Goal: Find specific page/section: Find specific page/section

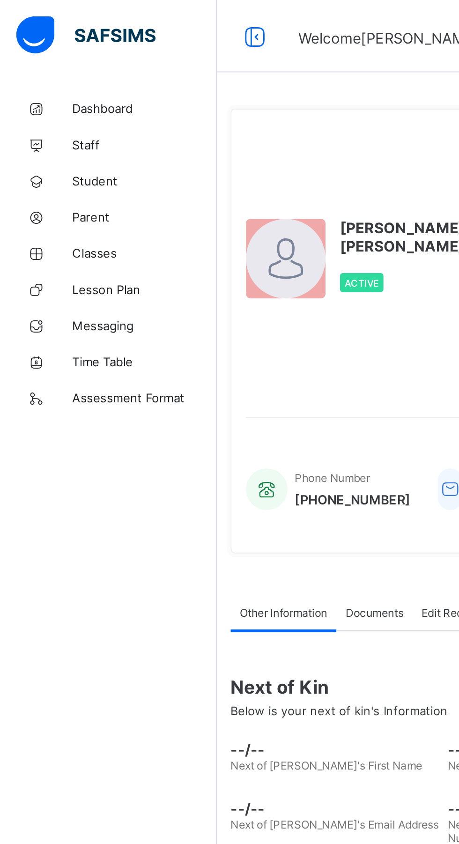
click at [43, 133] on span "Classes" at bounding box center [74, 130] width 75 height 7
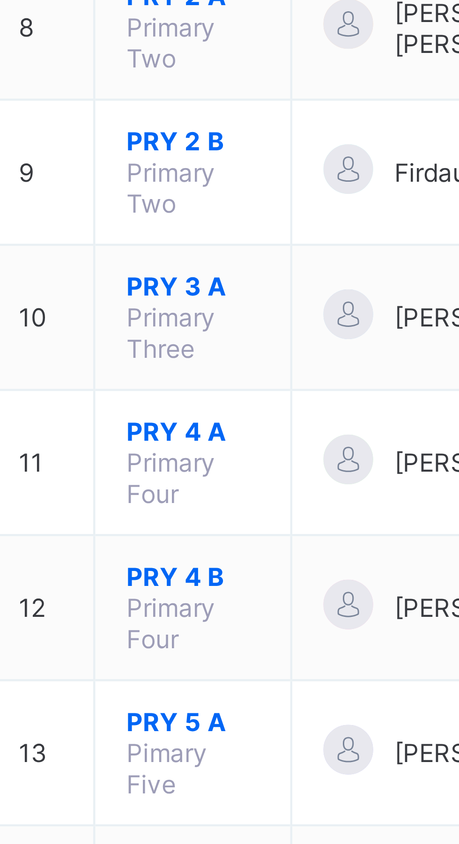
click at [166, 564] on span "JSS 1 A" at bounding box center [176, 567] width 30 height 7
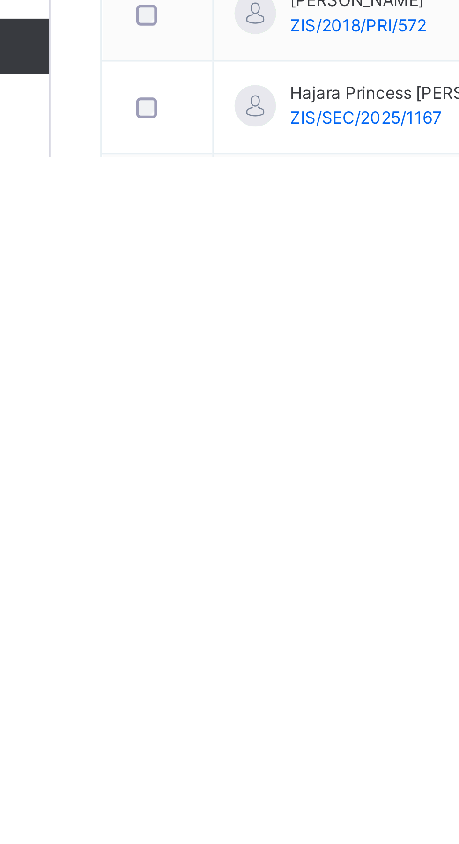
scroll to position [381, 0]
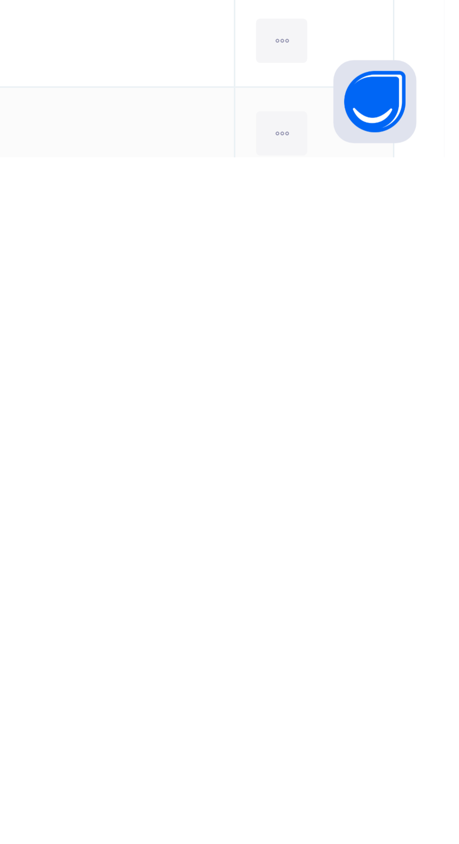
click at [0, 0] on div "View Profile" at bounding box center [0, 0] width 0 height 0
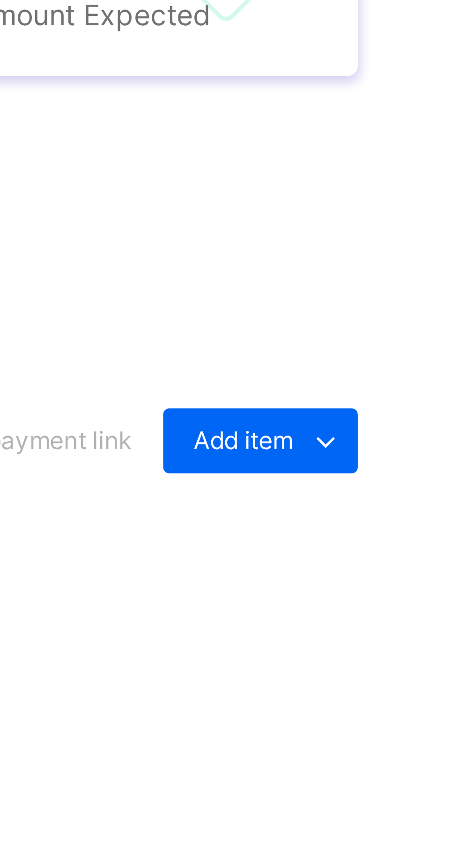
click at [432, 484] on icon at bounding box center [435, 478] width 10 height 11
click at [380, 452] on div "₦ 0 Student Bill ₦ 0 Discount ₦ 0 Amount Expected ₦ 0 Amount Paid ₦ 0 Balance" at bounding box center [285, 398] width 313 height 107
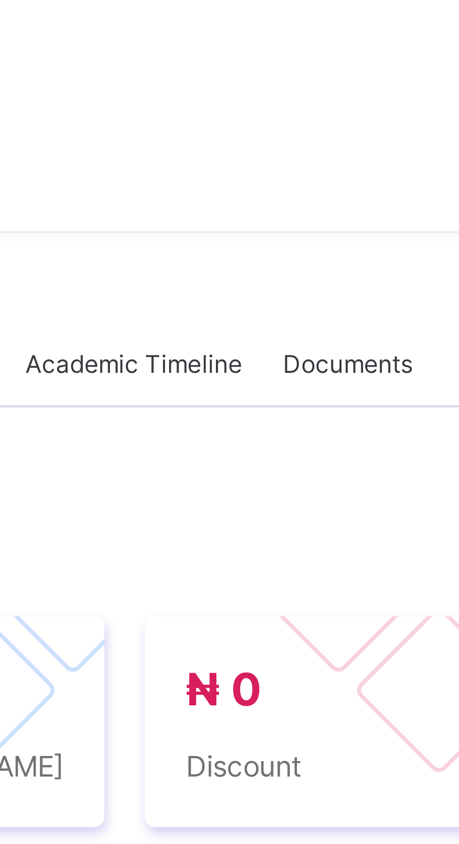
click at [280, 291] on span "Documents" at bounding box center [283, 287] width 30 height 8
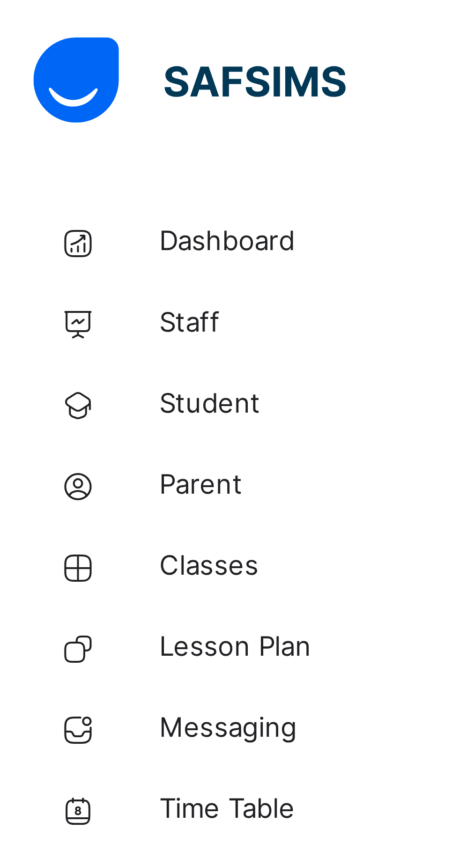
click at [41, 131] on span "Classes" at bounding box center [74, 130] width 75 height 9
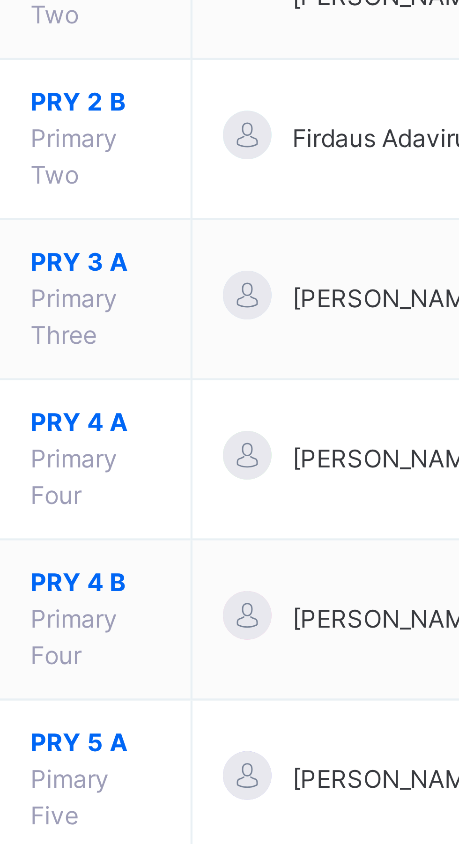
click at [169, 621] on span "JSS 1 A" at bounding box center [176, 625] width 30 height 8
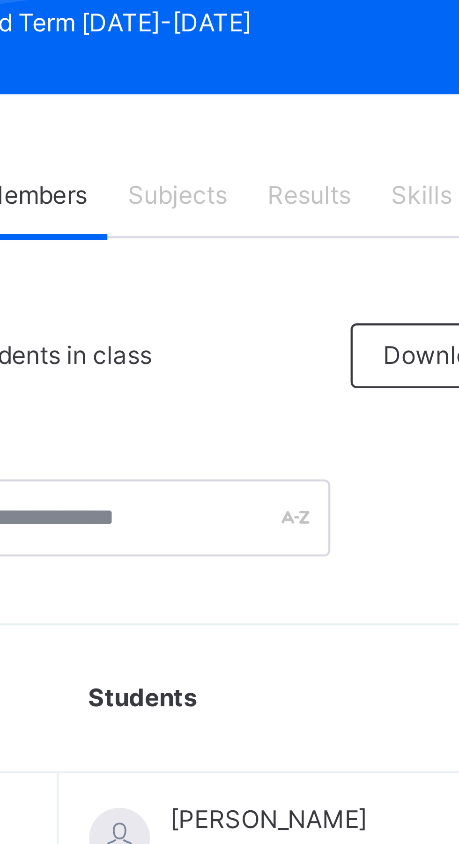
click at [190, 200] on span "Subjects" at bounding box center [195, 198] width 23 height 8
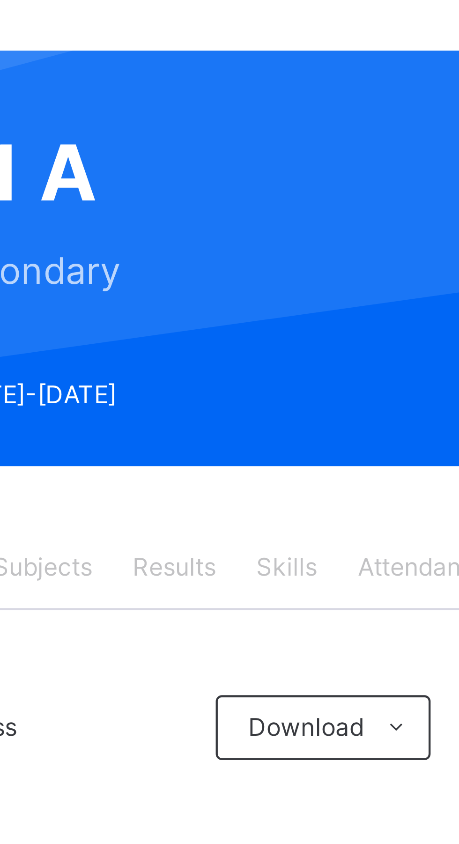
scroll to position [65, 0]
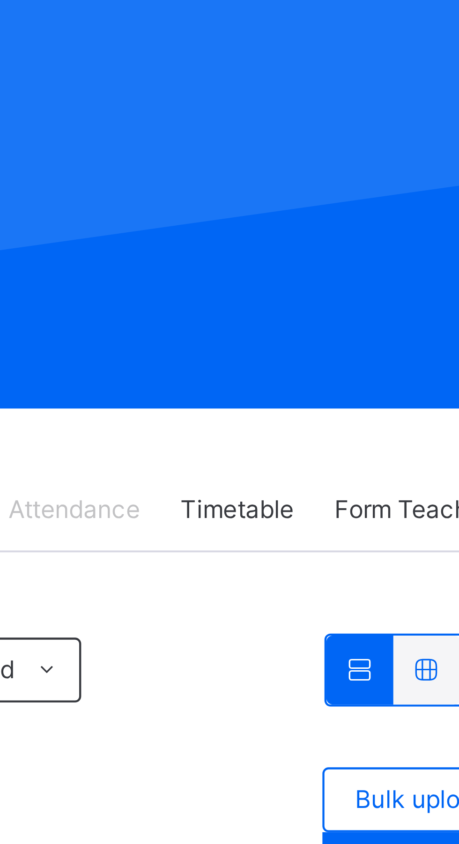
click at [323, 133] on span "Timetable" at bounding box center [321, 133] width 26 height 8
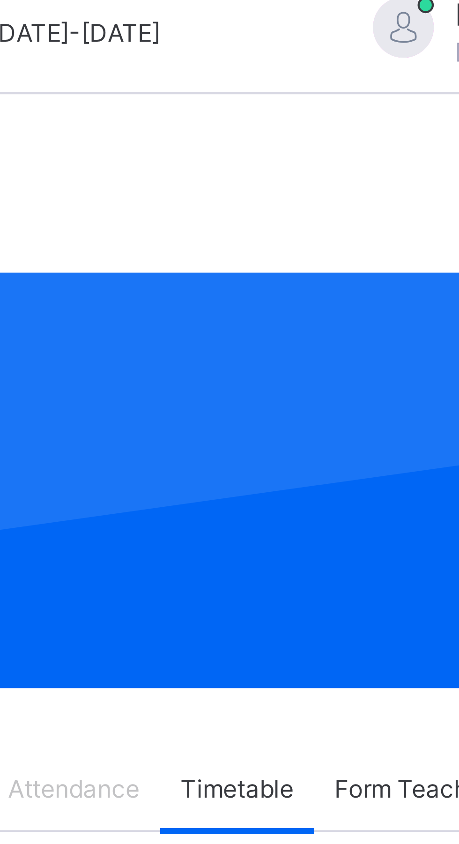
scroll to position [0, 0]
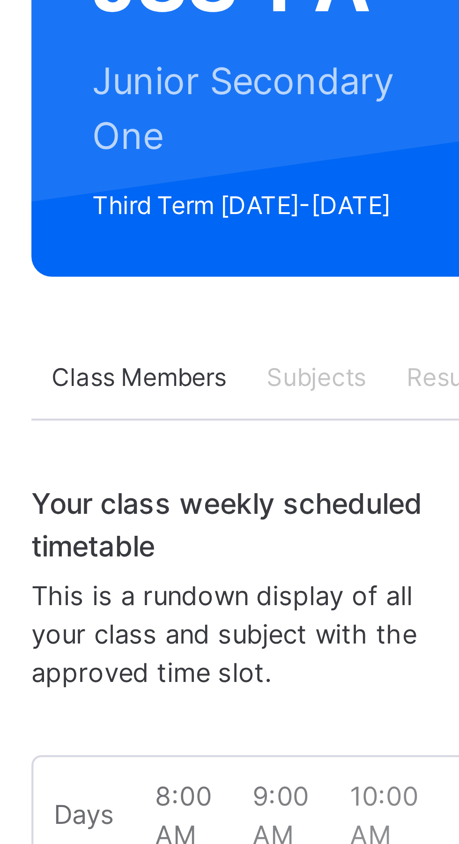
click at [147, 199] on span "Class Members" at bounding box center [154, 198] width 40 height 8
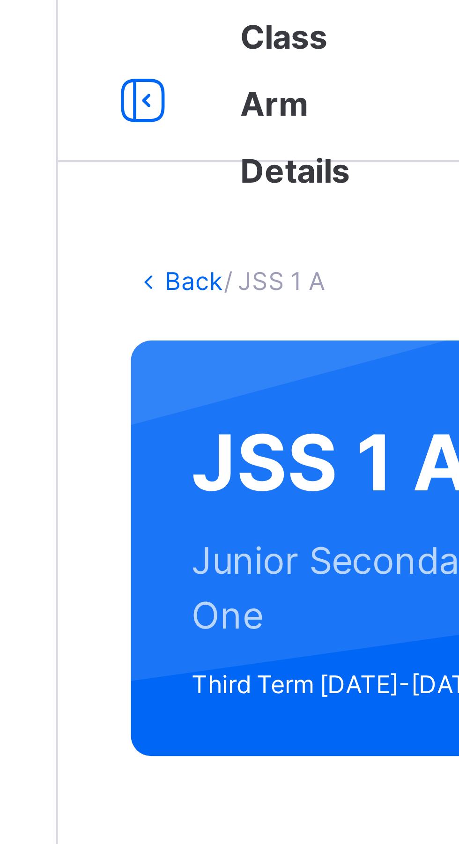
click at [165, 41] on span "Class Arm Details" at bounding box center [167, 24] width 25 height 40
click at [166, 43] on span "Class Arm Details" at bounding box center [167, 24] width 25 height 40
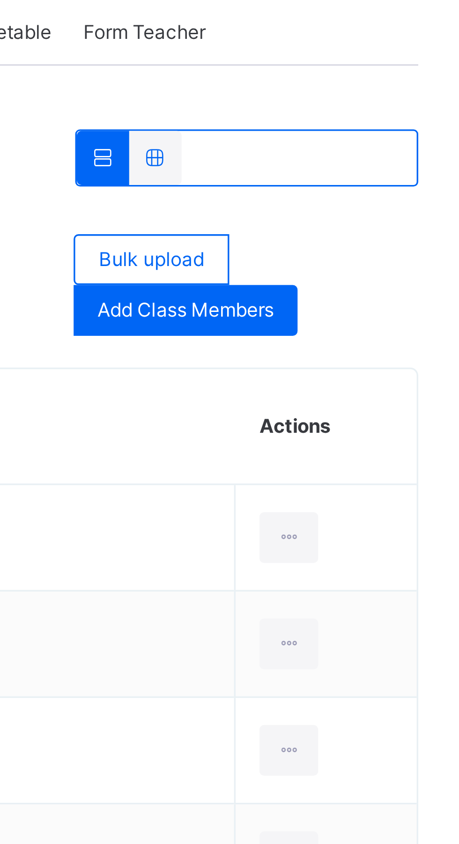
click at [394, 312] on th "Actions" at bounding box center [414, 314] width 53 height 34
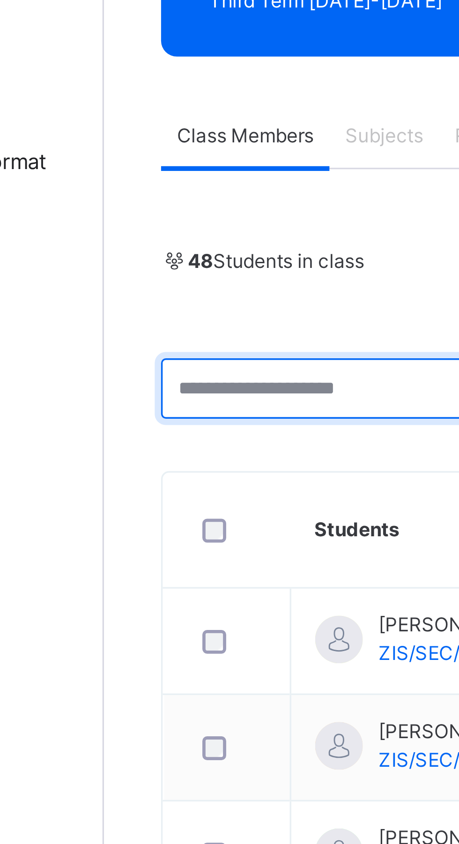
click at [150, 275] on input "text" at bounding box center [179, 273] width 101 height 18
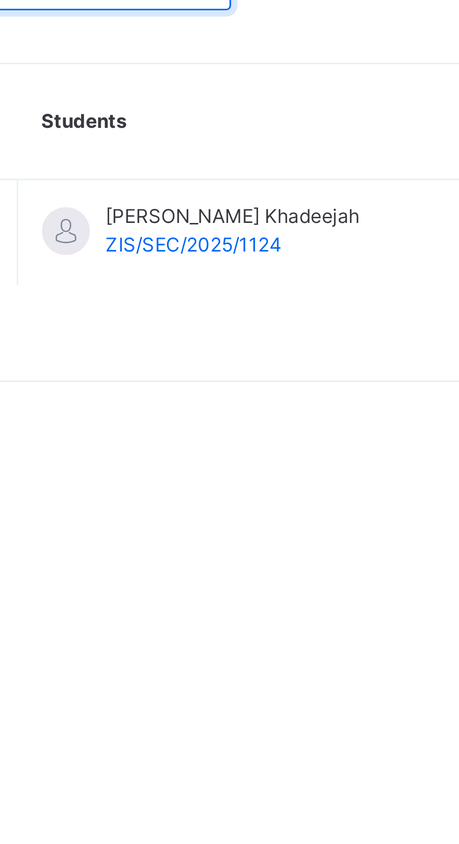
type input "*****"
click at [207, 350] on span "ZIS/SEC/2025/1124" at bounding box center [219, 350] width 52 height 7
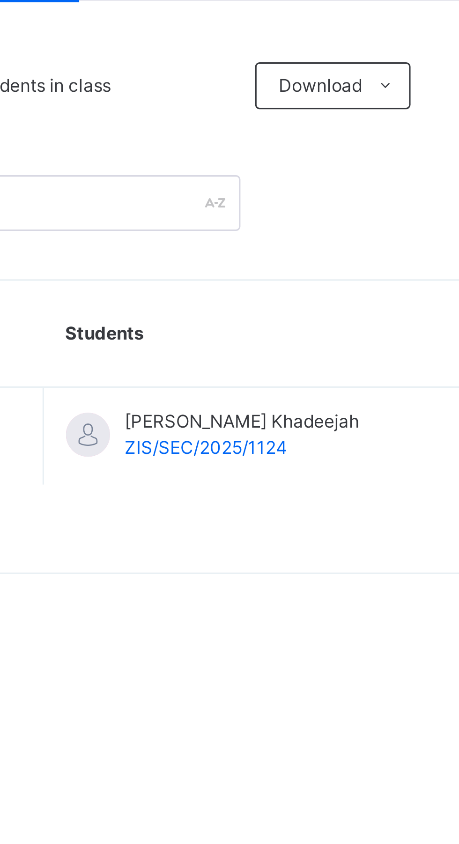
click at [220, 347] on div "[PERSON_NAME] [PERSON_NAME]/SEC/2025/1124" at bounding box center [230, 346] width 75 height 17
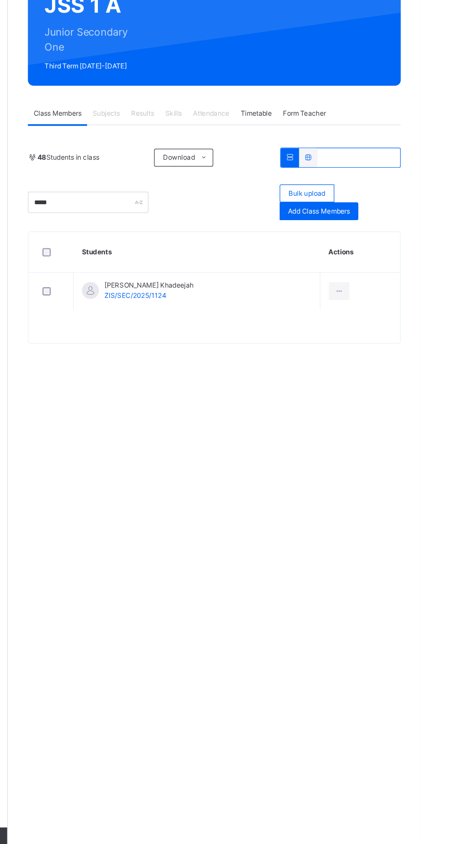
click at [227, 350] on span "ZIS/SEC/2025/1124" at bounding box center [219, 350] width 52 height 7
